Goal: Transaction & Acquisition: Purchase product/service

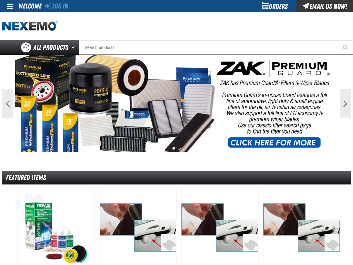
click at [72, 6] on div "Log In Log In Welcome Log In Orders Email Us Now!" at bounding box center [176, 6] width 353 height 12
click at [63, 5] on link "Log In" at bounding box center [56, 6] width 23 height 8
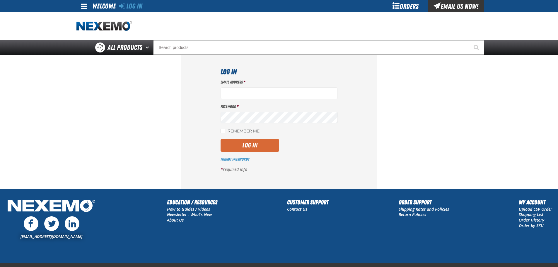
type input "mglazier@vtaig.com"
click at [272, 140] on button "Log In" at bounding box center [250, 145] width 59 height 13
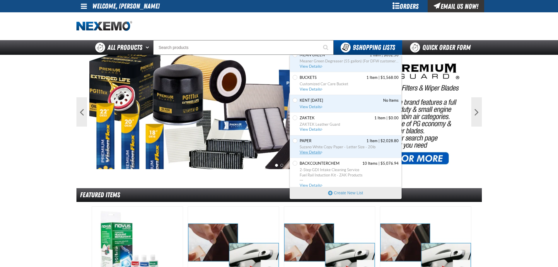
scroll to position [83, 0]
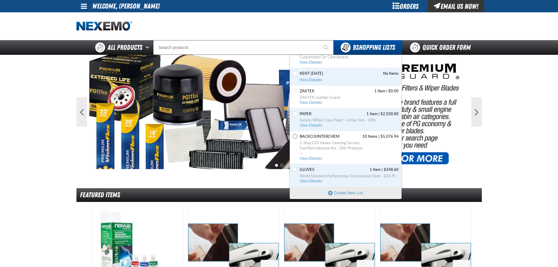
click at [297, 136] on div "Set the BACKCOUNTERCHEM as Default" at bounding box center [296, 147] width 6 height 27
click at [296, 136] on input "Set the BACKCOUNTERCHEM as Default" at bounding box center [295, 136] width 5 height 5
radio input "true"
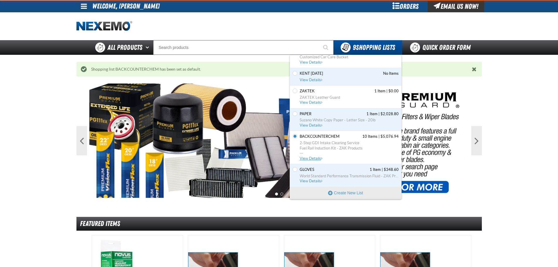
click at [311, 156] on link "BACKCOUNTERCHEM 10 Items | $5,076.94 2-Step GDI Intake Cleaning Service Fuel Ra…" at bounding box center [349, 147] width 100 height 27
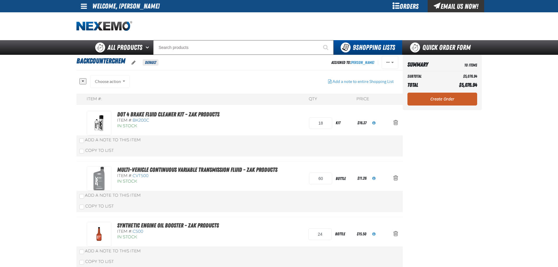
click at [210, 118] on div "Item #: BK200C" at bounding box center [172, 121] width 110 height 6
click at [168, 116] on link "DOT 4 Brake Fluid Cleaner Kit - ZAK Products" at bounding box center [168, 114] width 102 height 7
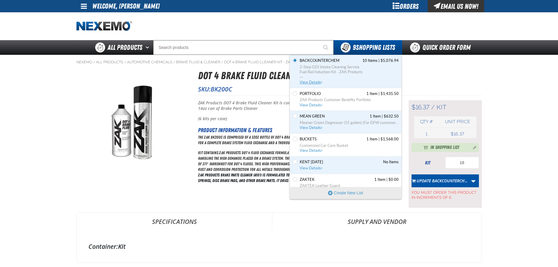
click at [316, 81] on span "View Details" at bounding box center [312, 82] width 24 height 4
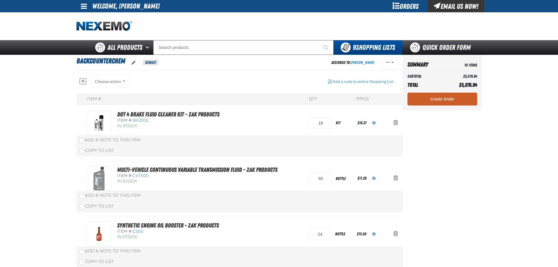
click at [312, 177] on input "60" at bounding box center [320, 179] width 23 height 12
click at [314, 177] on input "60" at bounding box center [320, 179] width 23 height 12
type input "120"
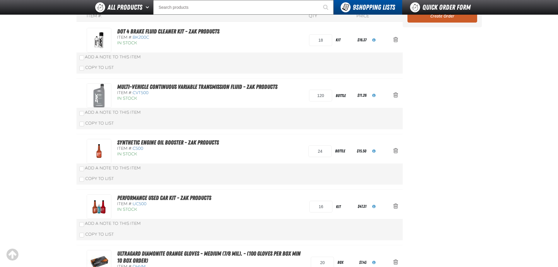
scroll to position [40, 0]
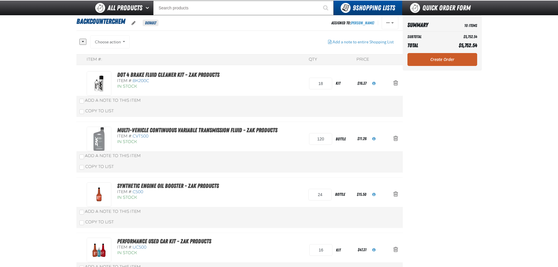
click at [399, 193] on button "Action Remove Synthetic Engine Oil Booster - ZAK Products from BACKCOUNTERCHEM" at bounding box center [396, 194] width 14 height 13
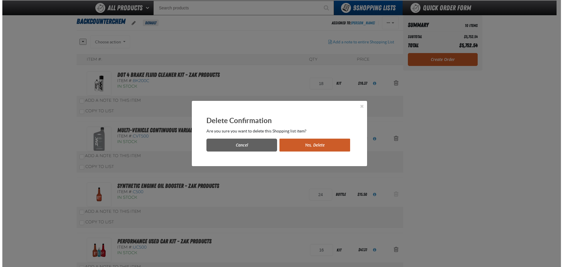
scroll to position [0, 0]
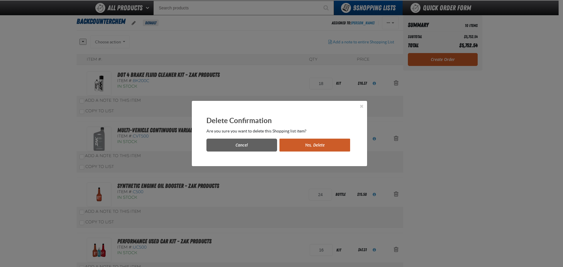
click at [311, 147] on button "Yes, Delete" at bounding box center [314, 145] width 71 height 13
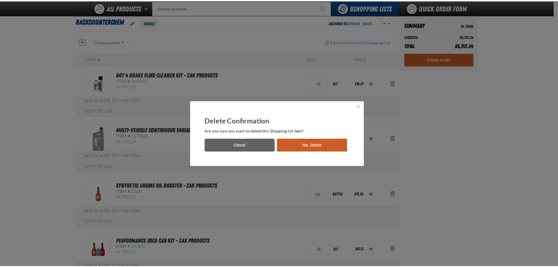
scroll to position [40, 0]
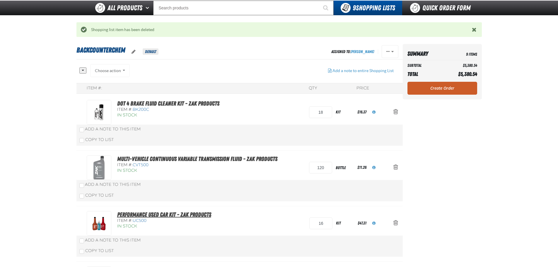
click at [149, 212] on link "Performance Used Car Kit - ZAK Products" at bounding box center [164, 214] width 94 height 7
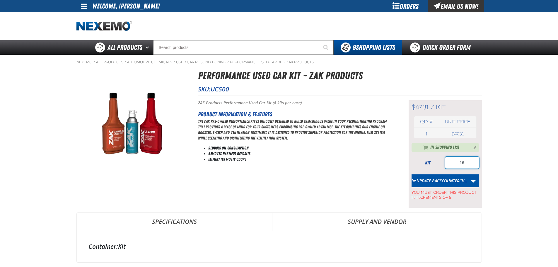
click at [466, 165] on input "16" at bounding box center [462, 163] width 34 height 12
type input "40"
click at [494, 162] on main "Nexemo / All Products / / / UC500" at bounding box center [279, 161] width 558 height 212
click at [448, 174] on form "kit 40 Update BACKCOUNTERCH… Update BACKCOUNTERCHEM Remove From BACKCOUNTERCHEM…" at bounding box center [445, 178] width 67 height 43
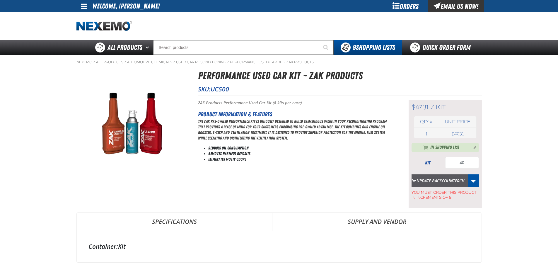
click at [447, 178] on button "Update BACKCOUNTERCH…" at bounding box center [440, 180] width 57 height 13
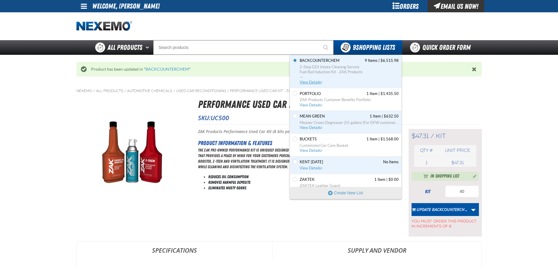
click at [306, 81] on span "View Details" at bounding box center [312, 82] width 24 height 4
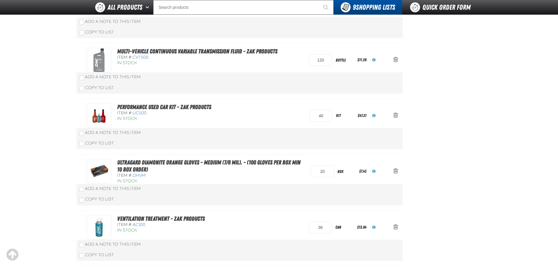
scroll to position [137, 0]
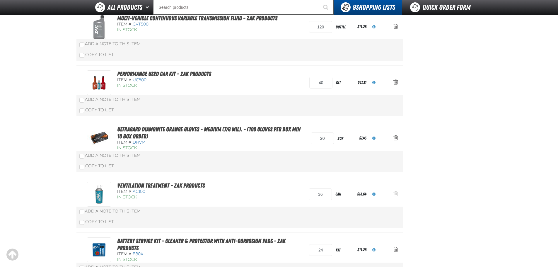
click at [397, 193] on span "Action Remove Ventilation Treatment - ZAK Products from BACKCOUNTERCHEM" at bounding box center [396, 194] width 5 height 6
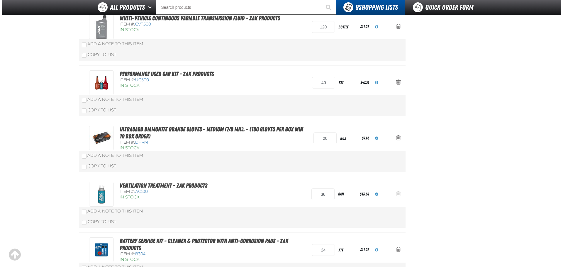
scroll to position [0, 0]
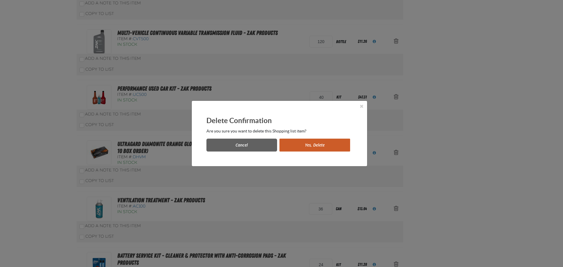
click at [315, 145] on button "Yes, Delete" at bounding box center [314, 145] width 71 height 13
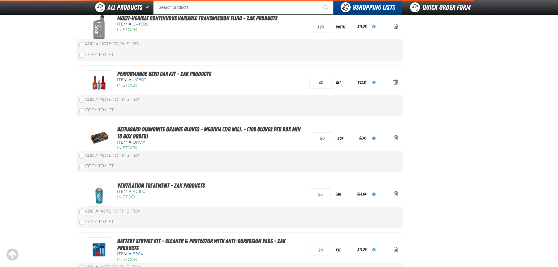
scroll to position [166, 0]
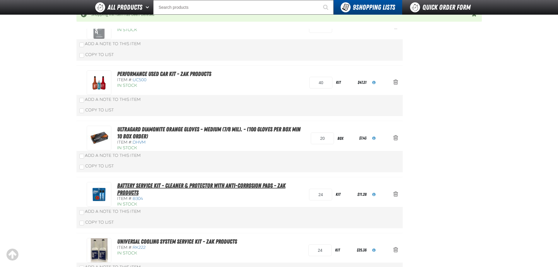
click at [244, 188] on link "Battery Service Kit - Cleaner & Protector with Anti-Corrosion Pads - ZAK Produc…" at bounding box center [201, 189] width 168 height 14
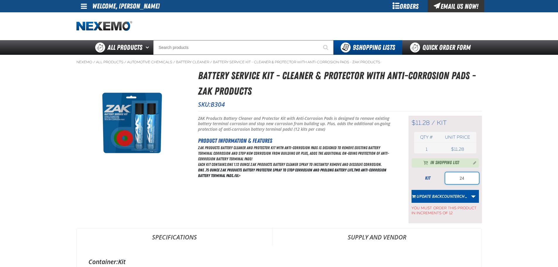
click at [453, 177] on input "24" at bounding box center [462, 178] width 34 height 12
type input "48"
click at [444, 193] on button "Update BACKCOUNTERCH…" at bounding box center [440, 196] width 57 height 13
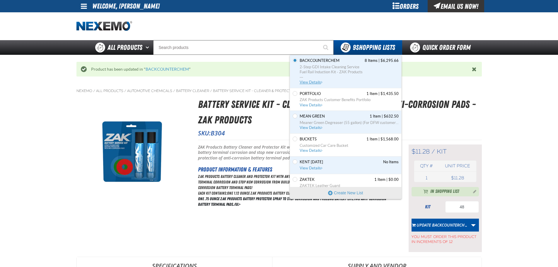
click at [315, 80] on span "View Details" at bounding box center [312, 82] width 24 height 4
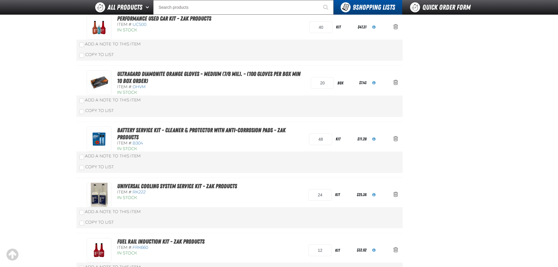
scroll to position [205, 0]
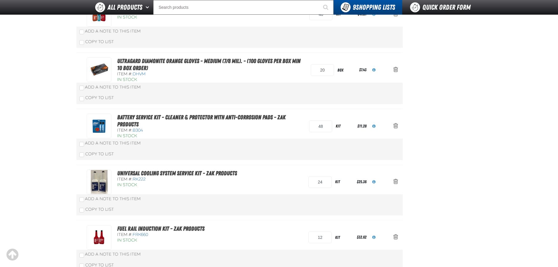
click at [188, 168] on div "Universal Cooling System Service Kit - ZAK Products Item #: RK222 In Stock 24" at bounding box center [239, 193] width 326 height 56
click at [187, 171] on link "Universal Cooling System Service Kit - ZAK Products" at bounding box center [177, 173] width 120 height 7
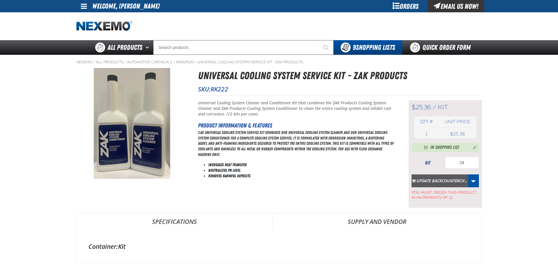
click at [443, 183] on button "Update BACKCOUNTERCH…" at bounding box center [440, 180] width 57 height 13
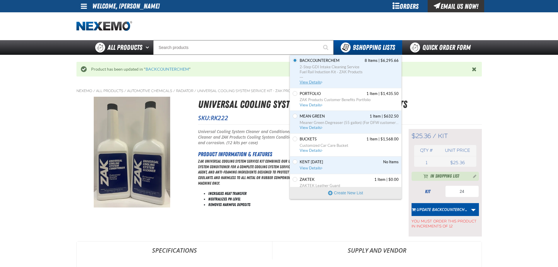
click at [318, 81] on span "View Details" at bounding box center [312, 82] width 24 height 4
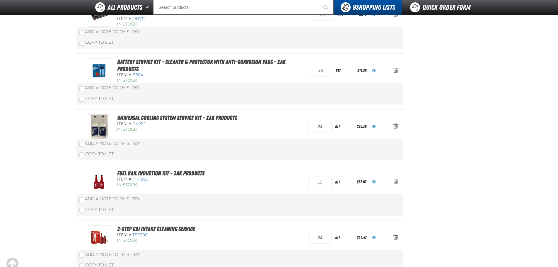
scroll to position [273, 0]
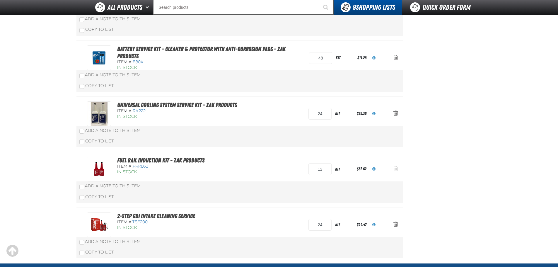
click at [393, 166] on button "Action Remove Fuel Rail Induction Kit - ZAK Products from BACKCOUNTERCHEM" at bounding box center [396, 169] width 14 height 13
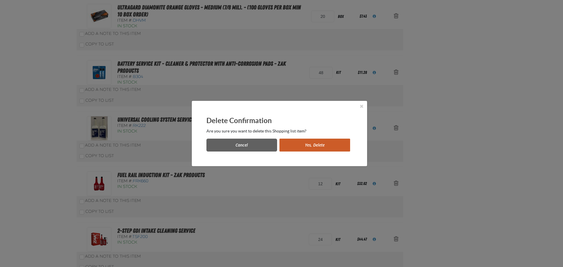
click at [306, 147] on button "Yes, Delete" at bounding box center [314, 145] width 71 height 13
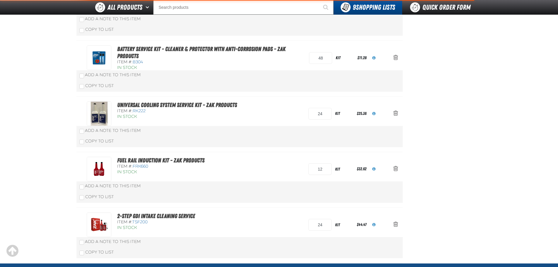
scroll to position [302, 0]
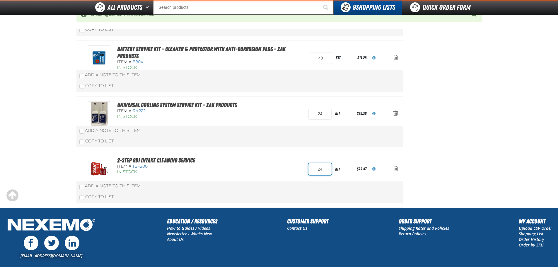
click at [312, 170] on input "24" at bounding box center [320, 169] width 23 height 12
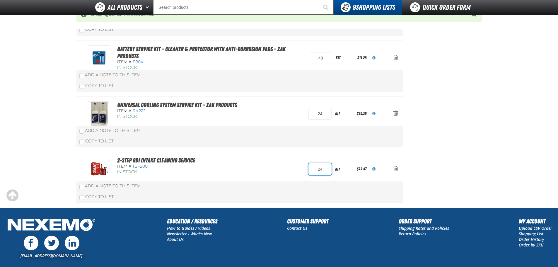
click at [312, 170] on input "24" at bounding box center [320, 169] width 23 height 12
click at [166, 164] on link "2-Step GDI Intake Cleaning Service" at bounding box center [156, 160] width 78 height 7
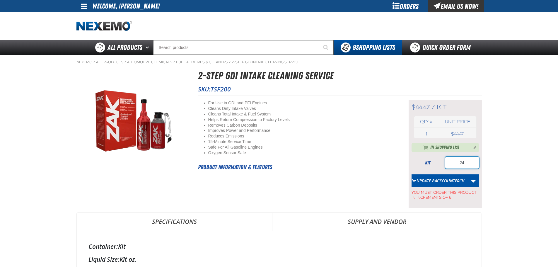
click at [453, 163] on input "24" at bounding box center [462, 163] width 34 height 12
type input "6"
type input "1"
type input "6"
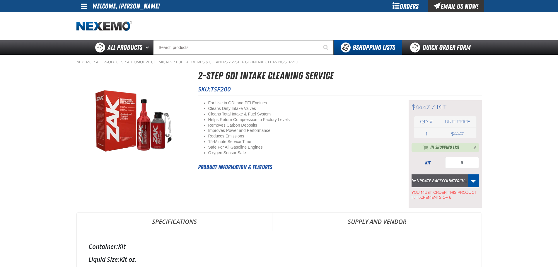
click at [442, 181] on button "Update BACKCOUNTERCH…" at bounding box center [440, 180] width 57 height 13
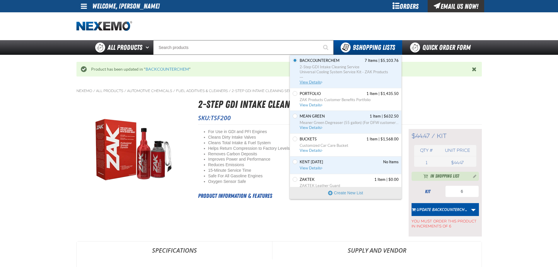
click at [316, 81] on span "View Details" at bounding box center [312, 82] width 24 height 4
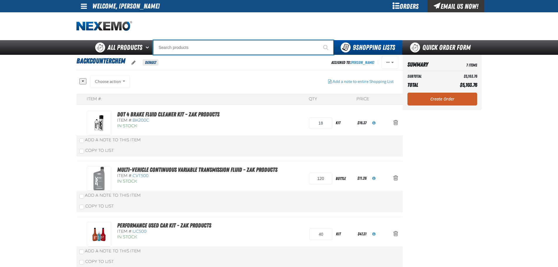
click at [211, 47] on input "Search" at bounding box center [243, 47] width 181 height 15
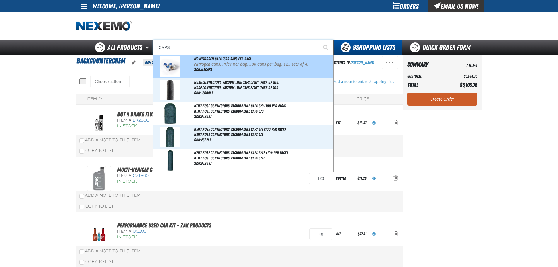
click at [211, 61] on span "N2 Nitrogen Caps (500 caps per bag)" at bounding box center [222, 59] width 57 height 5
type input "N2 Nitrogen Caps (500 caps per bag)"
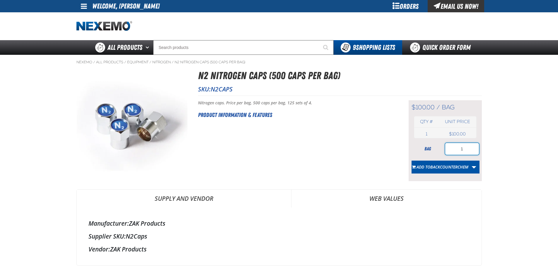
click at [454, 146] on input "1" at bounding box center [462, 149] width 34 height 12
type input "2"
click at [404, 157] on div "Short Description: Nitrogen caps. Price per bag, 500 caps per bag, 125 sets of …" at bounding box center [340, 139] width 284 height 86
click at [452, 162] on button "Add to BACKCOUNTERCHEM" at bounding box center [440, 167] width 57 height 13
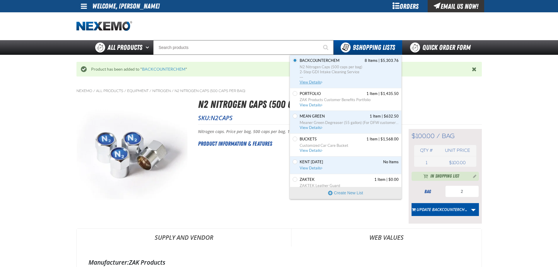
click at [315, 82] on span "View Details" at bounding box center [312, 82] width 24 height 4
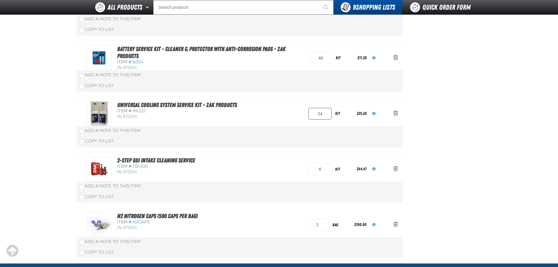
scroll to position [205, 0]
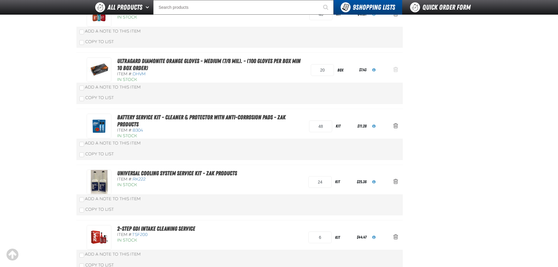
click at [396, 73] on button "Action Remove Ultragard Diamonite Orange Gloves - Medium (7/8 mil). - (100 glov…" at bounding box center [396, 70] width 14 height 13
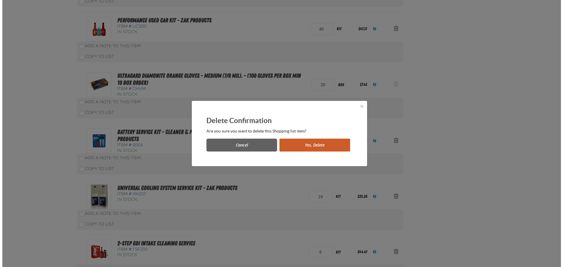
scroll to position [0, 0]
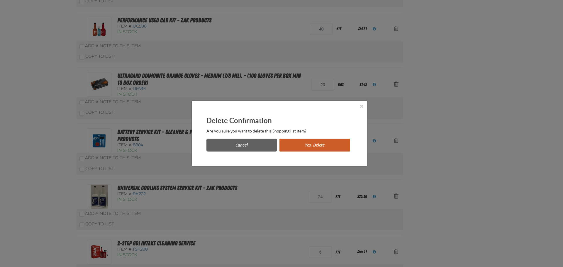
click at [299, 140] on button "Yes, Delete" at bounding box center [314, 145] width 71 height 13
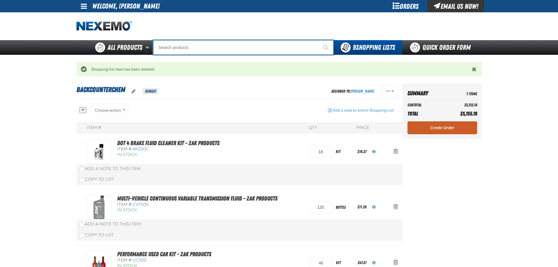
click at [244, 43] on input "Search" at bounding box center [243, 47] width 181 height 15
type input "LA"
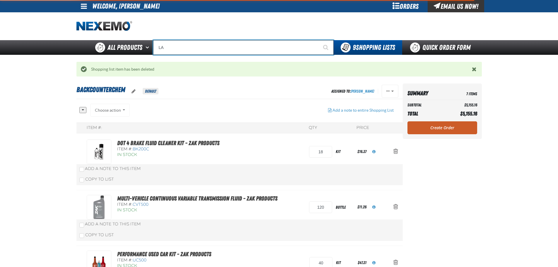
type input "LARGE"
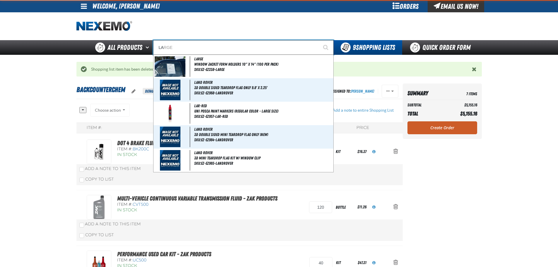
type input "LAR"
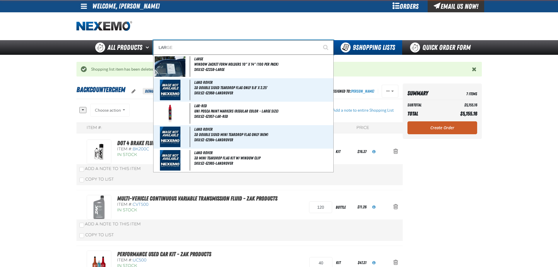
type input "LAR White"
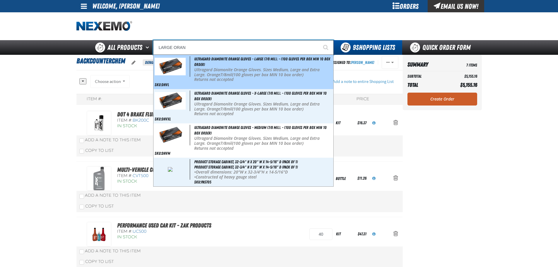
click at [271, 67] on p "Ultragard Diamonite Orange Gloves. Sizes Medium, Large and Extra Large. Orange …" at bounding box center [263, 72] width 138 height 10
type input "Ultragard Diamonite Orange Gloves - Large (7/8 mil). - (100 gloves per box MIN …"
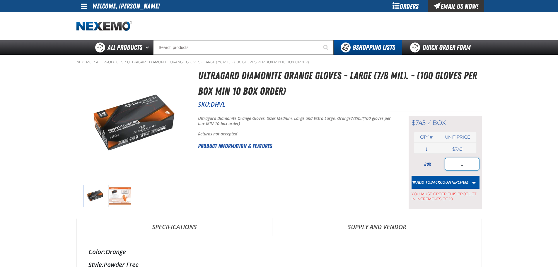
click at [470, 164] on input "1" at bounding box center [462, 164] width 34 height 12
type input "10"
click at [456, 181] on span "BACKCOUNTERCHEM" at bounding box center [449, 182] width 38 height 6
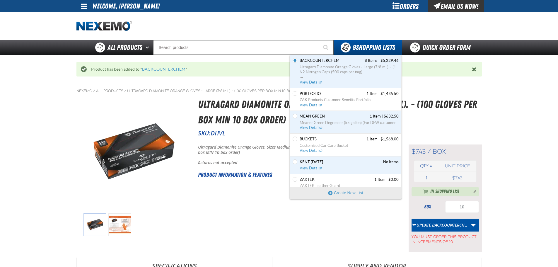
click at [311, 82] on span "View Details" at bounding box center [312, 82] width 24 height 4
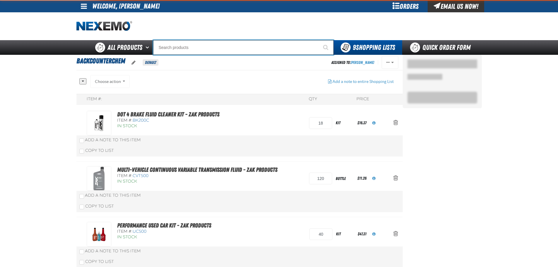
click at [241, 49] on input "Search" at bounding box center [243, 47] width 181 height 15
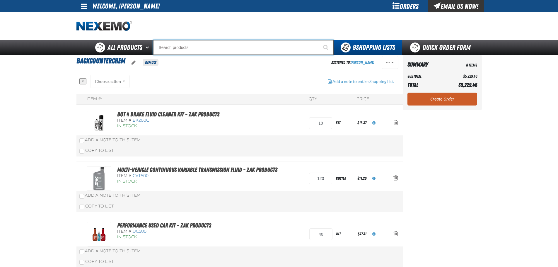
type input "D"
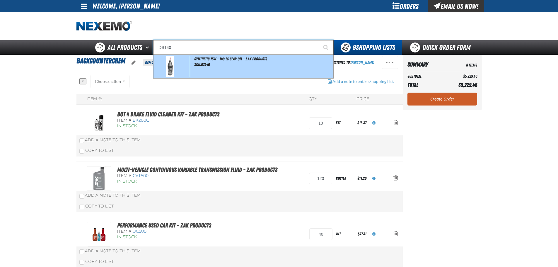
click at [241, 62] on div "Synthetic 75W - 140 LS Gear Oil - ZAK Products SKU:DS140" at bounding box center [244, 66] width 180 height 23
type input "Synthetic 75W - 140 LS Gear Oil - ZAK Products"
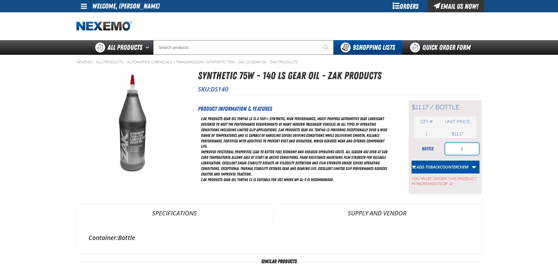
click at [467, 151] on input "1" at bounding box center [462, 149] width 34 height 12
type input "12"
click at [452, 162] on button "Add to BACKCOUNTERCHEM" at bounding box center [440, 167] width 57 height 13
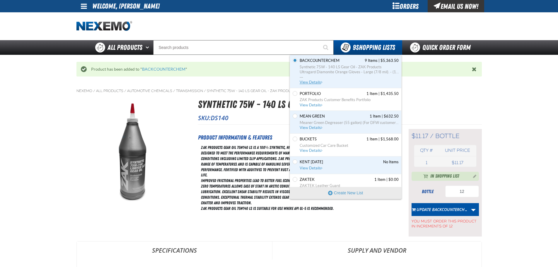
click at [309, 85] on link "BACKCOUNTERCHEM 9 Items | $5,363.50 Synthetic 75W - 140 LS Gear Oil - ZAK Produ…" at bounding box center [349, 71] width 100 height 27
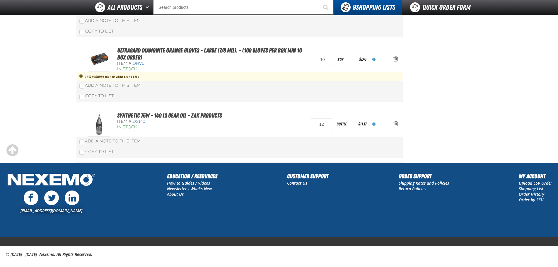
scroll to position [446, 0]
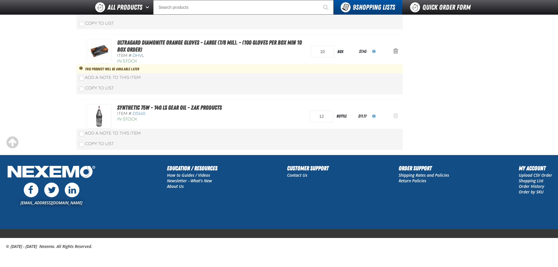
click at [398, 115] on button "Action Remove Synthetic 75W - 140 LS Gear Oil - ZAK Products from BACKCOUNTERCH…" at bounding box center [396, 116] width 14 height 13
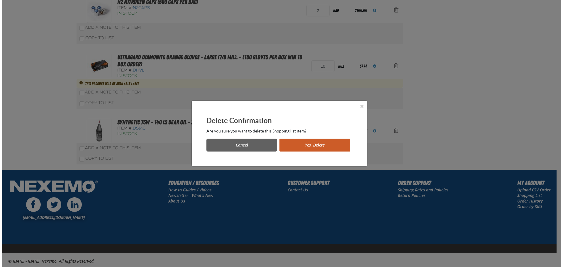
scroll to position [0, 0]
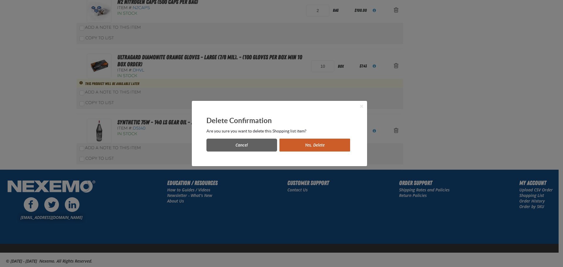
click at [360, 108] on button "Close the Dialog" at bounding box center [361, 106] width 7 height 7
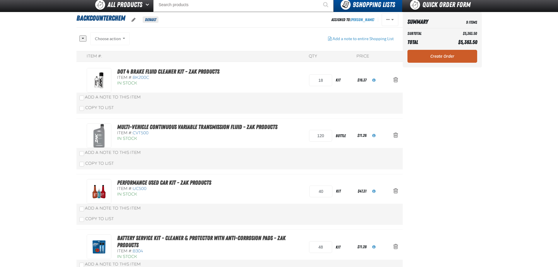
scroll to position [36, 0]
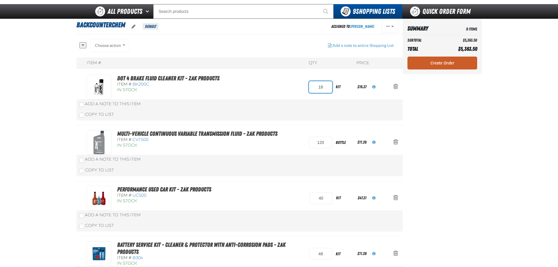
click at [309, 88] on input "18" at bounding box center [320, 87] width 23 height 12
type input "24"
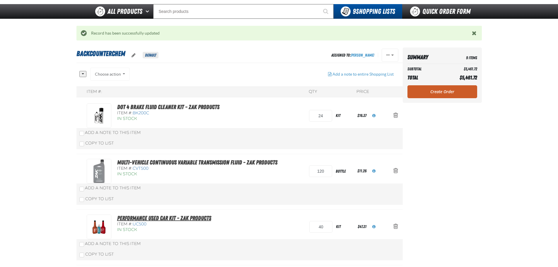
click at [185, 219] on link "Performance Used Car Kit - ZAK Products" at bounding box center [164, 217] width 94 height 7
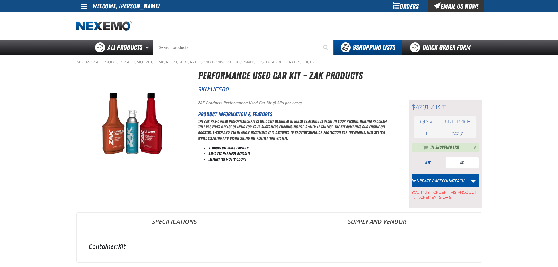
click at [443, 160] on div "kit" at bounding box center [428, 163] width 32 height 6
click at [447, 162] on input "40" at bounding box center [462, 163] width 34 height 12
type input "24"
click at [433, 186] on button "Update BACKCOUNTERCH…" at bounding box center [440, 180] width 57 height 13
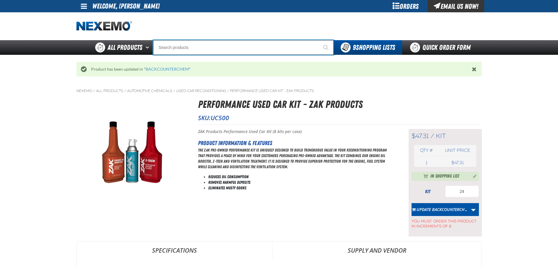
click at [243, 48] on input "Search" at bounding box center [243, 47] width 181 height 15
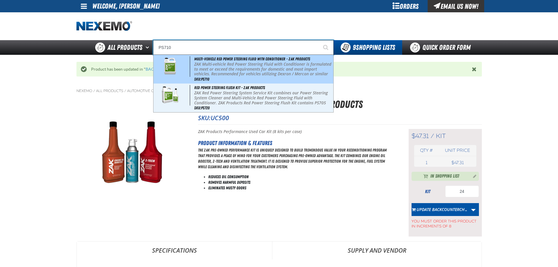
click at [250, 68] on p "ZAK Multi-vehicle Red Power Steering Fluid with Conditioner is formulated to me…" at bounding box center [263, 72] width 138 height 20
type input "Multi-Vehicle Red Power Steering Fluid with Conditioner - ZAK Products"
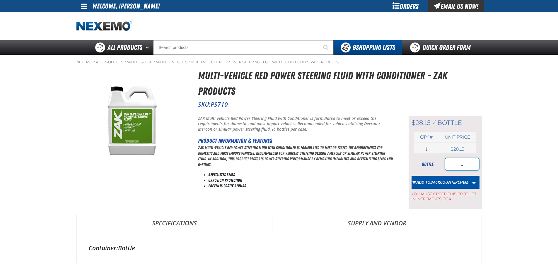
click at [458, 163] on input "1" at bounding box center [462, 164] width 34 height 12
click at [455, 165] on input "8" at bounding box center [462, 164] width 34 height 12
type input "8"
click at [452, 181] on span "BACKCOUNTERCHEM" at bounding box center [449, 182] width 38 height 6
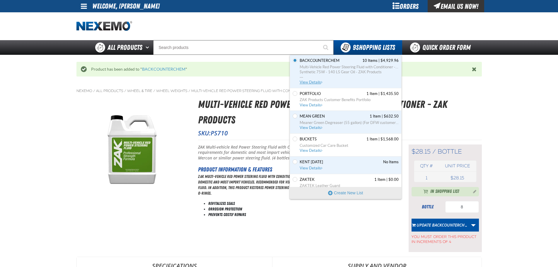
click at [304, 81] on span "View Details" at bounding box center [312, 82] width 24 height 4
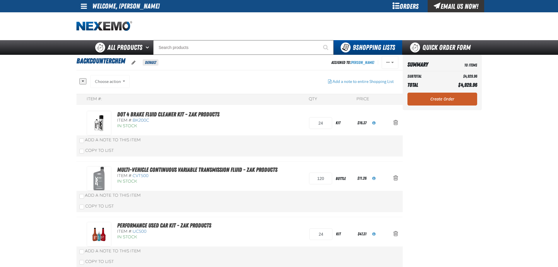
drag, startPoint x: 422, startPoint y: 98, endPoint x: 413, endPoint y: 100, distance: 9.0
click at [423, 98] on link "Create Order" at bounding box center [443, 99] width 70 height 13
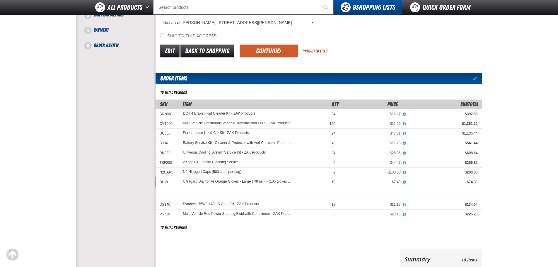
scroll to position [68, 0]
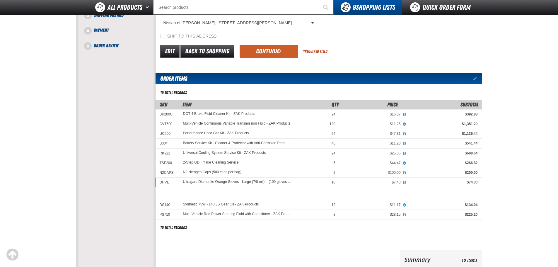
click at [171, 39] on label "Ship to this address" at bounding box center [188, 37] width 56 height 6
click at [165, 38] on input "Ship to this address" at bounding box center [162, 36] width 5 height 5
checkbox input "true"
click at [258, 44] on div "Edit Back to Shopping Continue * Required Field" at bounding box center [319, 51] width 326 height 15
click at [268, 53] on button "Continue" at bounding box center [269, 51] width 59 height 13
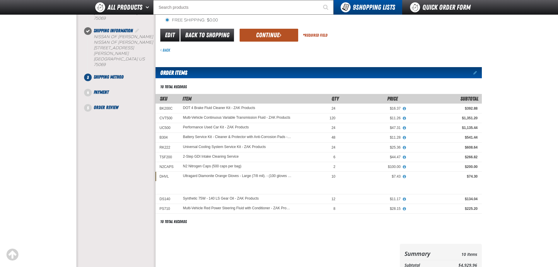
click at [259, 38] on button "Continue" at bounding box center [269, 35] width 59 height 13
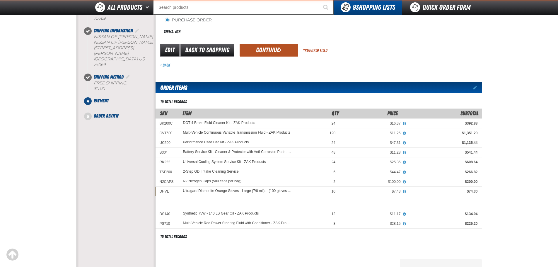
click at [259, 49] on button "Continue" at bounding box center [269, 50] width 59 height 13
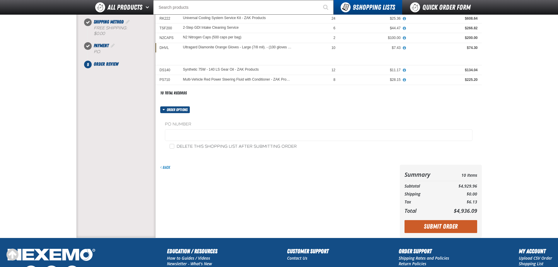
scroll to position [137, 0]
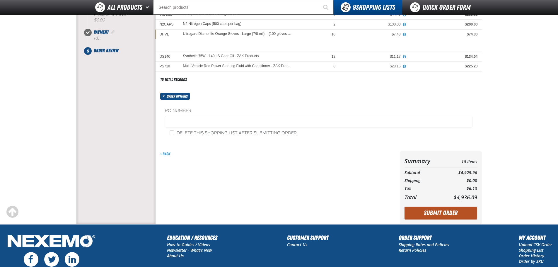
click at [441, 215] on button "Submit Order" at bounding box center [441, 213] width 73 height 13
